Goal: Check status: Check status

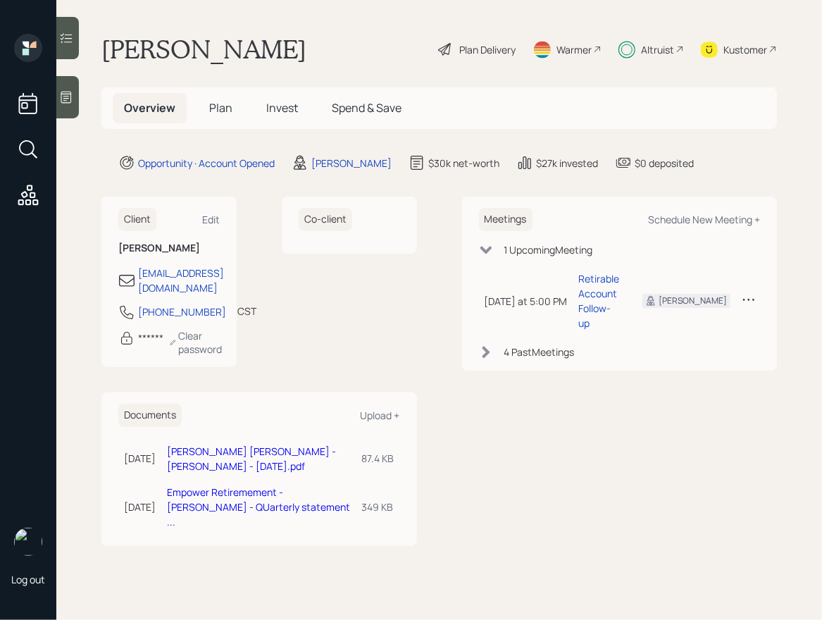
click at [277, 111] on span "Invest" at bounding box center [282, 107] width 32 height 15
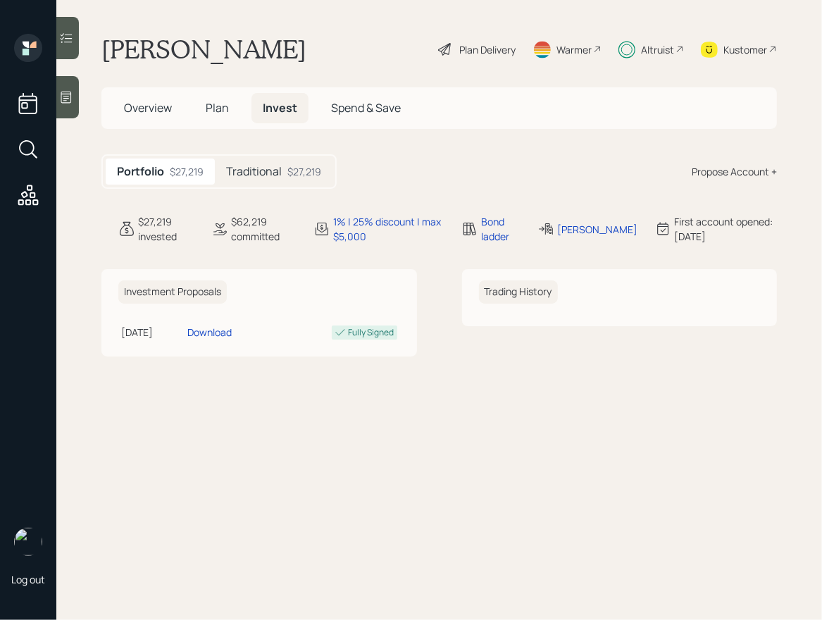
click at [301, 166] on div "$27,219" at bounding box center [304, 171] width 34 height 15
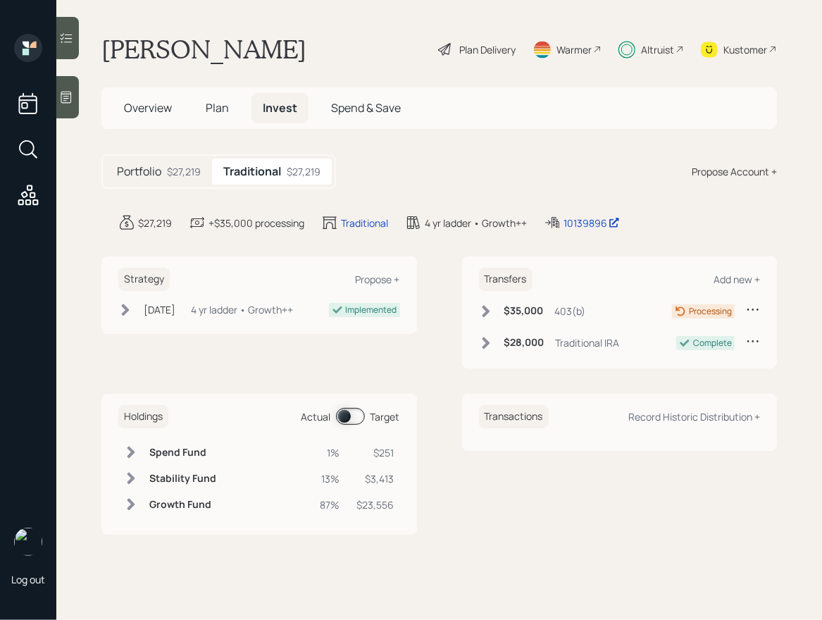
click at [657, 57] on div "Altruist" at bounding box center [650, 49] width 65 height 31
